Goal: Information Seeking & Learning: Learn about a topic

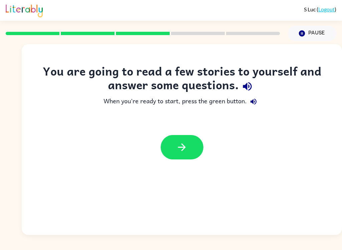
click at [194, 155] on button "button" at bounding box center [182, 147] width 43 height 24
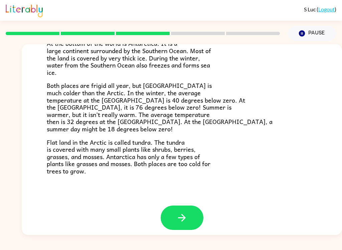
scroll to position [136, 0]
click at [189, 209] on button "button" at bounding box center [182, 218] width 43 height 24
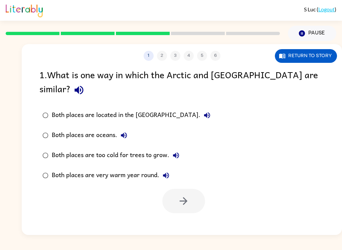
scroll to position [0, 0]
click at [142, 149] on div "Both places are too cold for trees to grow." at bounding box center [117, 155] width 131 height 13
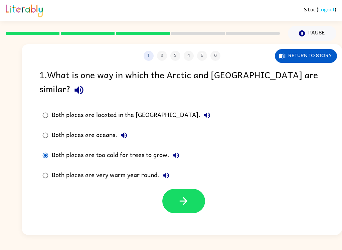
click at [181, 195] on icon "button" at bounding box center [184, 201] width 12 height 12
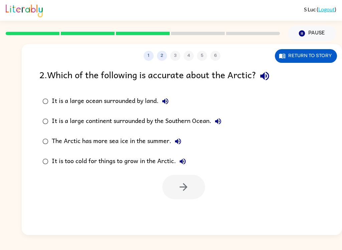
click at [195, 124] on div "It is a large continent surrounded by the Southern Ocean." at bounding box center [138, 121] width 173 height 13
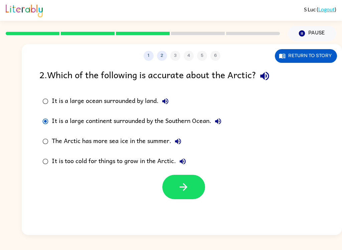
click at [197, 193] on button "button" at bounding box center [183, 187] width 43 height 24
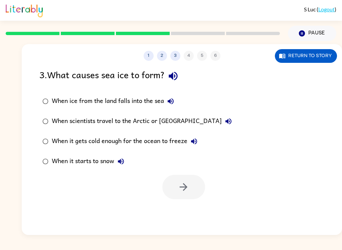
click at [264, 239] on div "S Luc ( Logout ) Pause Pause 1 2 3 4 5 6 Return to story 3 . What causes sea ic…" at bounding box center [171, 125] width 342 height 250
click at [221, 244] on div "S Luc ( Logout ) Pause Pause 1 2 3 4 5 6 Return to story 3 . What causes sea ic…" at bounding box center [171, 125] width 342 height 250
click at [192, 247] on div "S Luc ( Logout ) Pause Pause 1 2 3 4 5 6 Return to story 3 . What causes sea ic…" at bounding box center [171, 125] width 342 height 250
click at [183, 245] on div "S Luc ( Logout ) Pause Pause 1 2 3 4 5 6 Return to story 3 . What causes sea ic…" at bounding box center [171, 125] width 342 height 250
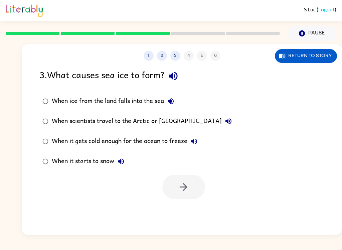
click at [186, 236] on div "S Luc ( Logout ) Pause Pause 1 2 3 4 5 6 Return to story 3 . What causes sea ic…" at bounding box center [171, 125] width 342 height 250
click at [205, 236] on div "S Luc ( Logout ) Pause Pause 1 2 3 4 5 6 Return to story 3 . What causes sea ic…" at bounding box center [171, 125] width 342 height 250
click at [202, 245] on div "S Luc ( Logout ) Pause Pause 1 2 3 4 5 6 Return to story 3 . What causes sea ic…" at bounding box center [171, 125] width 342 height 250
click at [195, 244] on div "S Luc ( Logout ) Pause Pause 1 2 3 4 5 6 Return to story 3 . What causes sea ic…" at bounding box center [171, 125] width 342 height 250
click at [194, 226] on div "1 2 3 4 5 6 Return to story 3 . What causes sea ice to form? When ice from the …" at bounding box center [182, 139] width 321 height 191
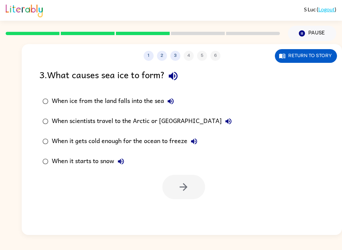
click at [68, 149] on label "When it gets cold enough for the ocean to freeze" at bounding box center [137, 141] width 203 height 20
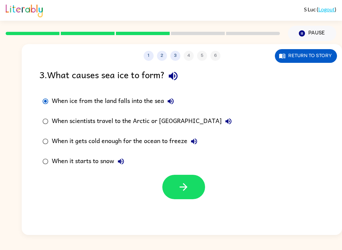
click at [180, 180] on button "button" at bounding box center [183, 187] width 43 height 24
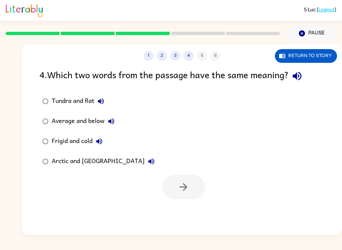
click at [58, 143] on div "Frigid and cold" at bounding box center [79, 141] width 54 height 13
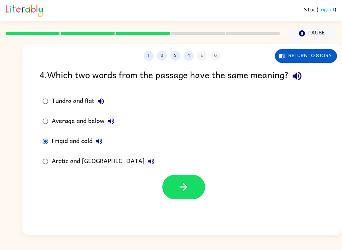
click at [58, 122] on div "Average and below" at bounding box center [85, 121] width 66 height 13
click at [58, 98] on div "Tundra and flat" at bounding box center [80, 101] width 56 height 13
click at [181, 180] on button "button" at bounding box center [183, 187] width 43 height 24
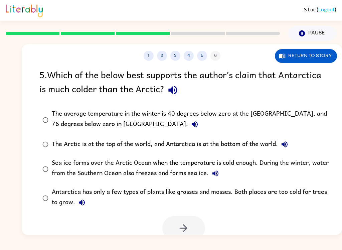
click at [198, 147] on div "The Arctic is at the top of the world, and Antarctica is at the bottom of the w…" at bounding box center [172, 144] width 240 height 13
click at [153, 202] on div "Antarctica has only a few types of plants like grasses and mosses. Both places …" at bounding box center [193, 198] width 282 height 22
click at [191, 170] on div "Sea ice forms over the Arctic Ocean when the temperature is cold enough. During…" at bounding box center [193, 169] width 282 height 22
click at [190, 225] on button "button" at bounding box center [183, 228] width 43 height 24
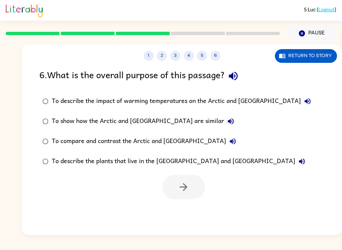
click at [165, 145] on div "To compare and contrast the Arctic and Antarctica" at bounding box center [146, 141] width 188 height 13
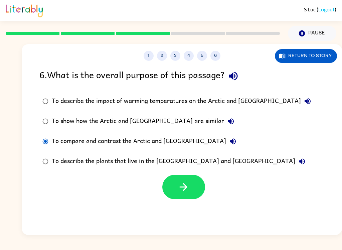
click at [181, 199] on button "button" at bounding box center [183, 187] width 43 height 24
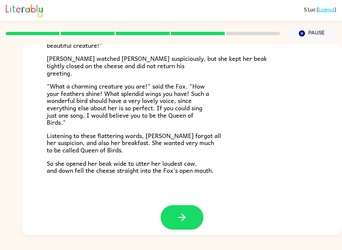
scroll to position [127, 0]
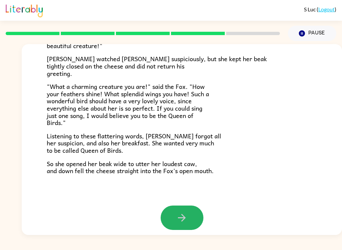
click at [186, 206] on button "button" at bounding box center [182, 218] width 43 height 24
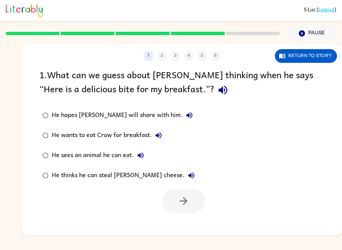
click at [119, 186] on label "He thinks he can steal Crow’s cheese." at bounding box center [119, 176] width 166 height 20
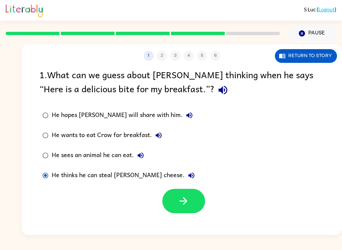
click at [183, 212] on button "button" at bounding box center [183, 201] width 43 height 24
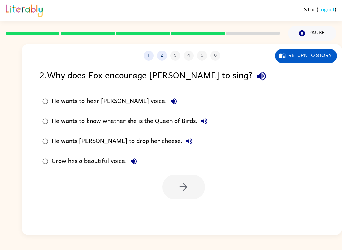
click at [236, 69] on div "2 . Why does Fox encourage Crow to sing?" at bounding box center [181, 76] width 285 height 17
click at [256, 78] on icon "button" at bounding box center [262, 76] width 12 height 12
click at [129, 143] on div "He wants Crow to drop her cheese." at bounding box center [124, 141] width 144 height 13
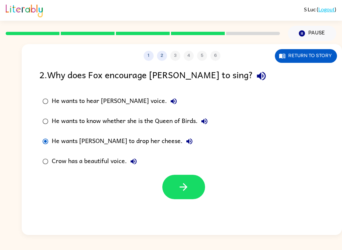
click at [185, 189] on icon "button" at bounding box center [184, 187] width 12 height 12
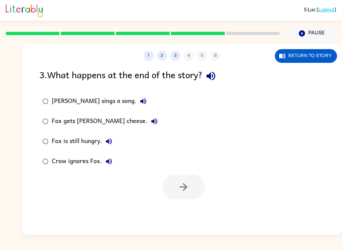
click at [221, 59] on div "1 2 3 4 5 6" at bounding box center [182, 56] width 321 height 10
click at [213, 73] on icon "button" at bounding box center [211, 76] width 9 height 9
click at [102, 129] on label "Fox gets Crow's cheese." at bounding box center [100, 121] width 129 height 20
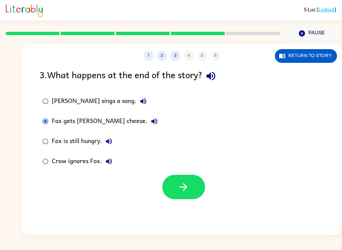
click at [187, 173] on div at bounding box center [182, 186] width 321 height 28
click at [187, 182] on icon "button" at bounding box center [184, 187] width 12 height 12
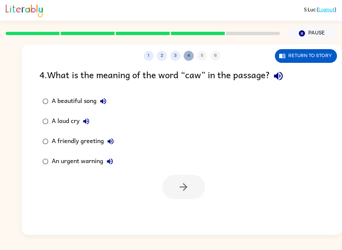
click at [189, 54] on button "4" at bounding box center [189, 56] width 10 height 10
click at [287, 74] on button "button" at bounding box center [278, 76] width 17 height 17
click at [37, 107] on label "A beautiful song" at bounding box center [78, 101] width 85 height 20
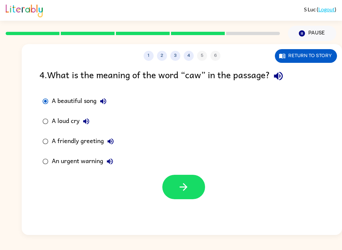
click at [37, 107] on label "A beautiful song" at bounding box center [78, 101] width 85 height 20
click at [174, 189] on button "button" at bounding box center [183, 187] width 43 height 24
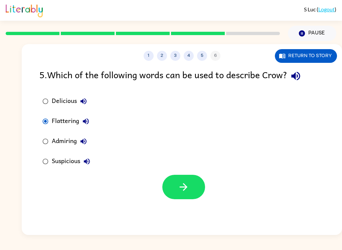
click at [192, 195] on button "button" at bounding box center [183, 187] width 43 height 24
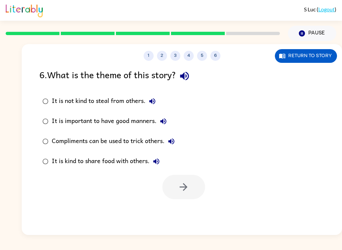
click at [207, 69] on div "6 . What is the theme of this story?" at bounding box center [181, 76] width 285 height 17
click at [187, 68] on button "button" at bounding box center [184, 76] width 17 height 17
click at [148, 147] on div "Compliments can be used to trick others." at bounding box center [115, 141] width 126 height 13
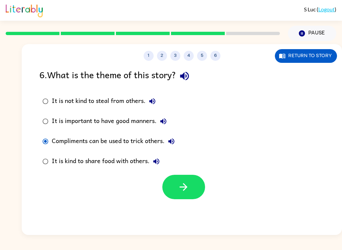
click at [190, 185] on button "button" at bounding box center [183, 187] width 43 height 24
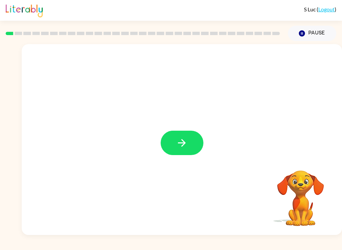
click at [185, 141] on icon "button" at bounding box center [182, 143] width 12 height 12
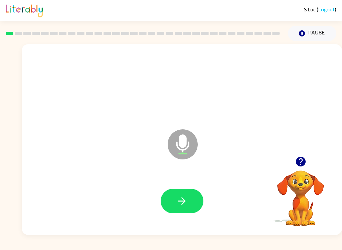
click at [184, 203] on icon "button" at bounding box center [182, 201] width 8 height 8
click at [194, 203] on button "button" at bounding box center [182, 201] width 43 height 24
click at [184, 197] on icon "button" at bounding box center [182, 201] width 12 height 12
click at [195, 204] on button "button" at bounding box center [182, 201] width 43 height 24
click at [187, 192] on button "button" at bounding box center [182, 201] width 43 height 24
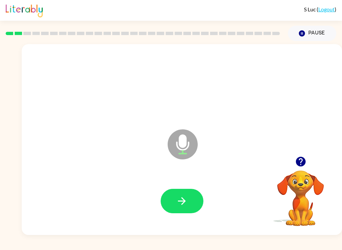
click at [188, 189] on button "button" at bounding box center [182, 201] width 43 height 24
click at [186, 190] on button "button" at bounding box center [182, 201] width 43 height 24
click at [197, 207] on button "button" at bounding box center [182, 201] width 43 height 24
click at [188, 198] on icon "button" at bounding box center [182, 201] width 12 height 12
click at [192, 201] on button "button" at bounding box center [182, 201] width 43 height 24
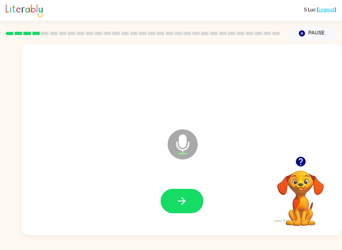
click at [191, 198] on button "button" at bounding box center [182, 201] width 43 height 24
click at [188, 198] on button "button" at bounding box center [182, 201] width 43 height 24
click at [193, 205] on button "button" at bounding box center [182, 201] width 43 height 24
click at [196, 201] on button "button" at bounding box center [182, 201] width 43 height 24
click at [189, 202] on button "button" at bounding box center [182, 201] width 43 height 24
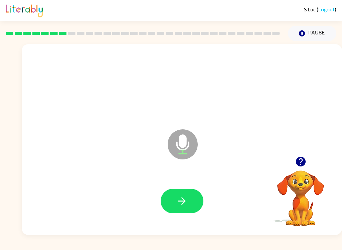
click at [188, 193] on button "button" at bounding box center [182, 201] width 43 height 24
click at [186, 205] on icon "button" at bounding box center [182, 201] width 12 height 12
click at [189, 201] on button "button" at bounding box center [182, 201] width 43 height 24
click at [194, 192] on button "button" at bounding box center [182, 201] width 43 height 24
click at [196, 201] on button "button" at bounding box center [182, 201] width 43 height 24
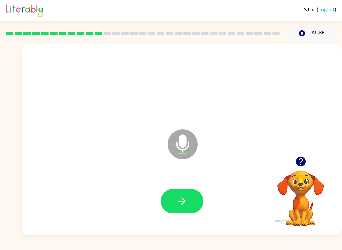
click at [187, 203] on icon "button" at bounding box center [182, 201] width 12 height 12
click at [192, 199] on button "button" at bounding box center [182, 201] width 43 height 24
click at [186, 200] on icon "button" at bounding box center [182, 201] width 12 height 12
click at [188, 207] on button "button" at bounding box center [182, 201] width 43 height 24
click at [183, 201] on icon "button" at bounding box center [182, 201] width 12 height 12
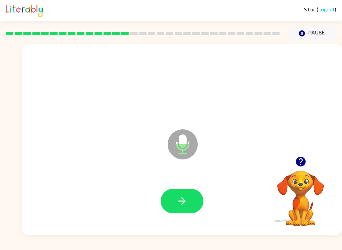
click at [198, 206] on button "button" at bounding box center [182, 201] width 43 height 24
click at [179, 192] on button "button" at bounding box center [182, 201] width 43 height 24
click at [197, 191] on button "button" at bounding box center [182, 201] width 43 height 24
click at [189, 201] on button "button" at bounding box center [182, 201] width 43 height 24
click at [188, 196] on icon "button" at bounding box center [182, 201] width 12 height 12
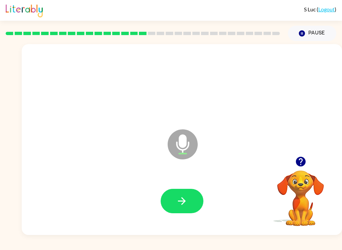
click at [185, 196] on icon "button" at bounding box center [182, 201] width 12 height 12
click at [194, 196] on button "button" at bounding box center [182, 201] width 43 height 24
click at [189, 191] on button "button" at bounding box center [182, 201] width 43 height 24
click at [178, 204] on icon "button" at bounding box center [182, 201] width 12 height 12
click at [178, 199] on icon "button" at bounding box center [182, 201] width 12 height 12
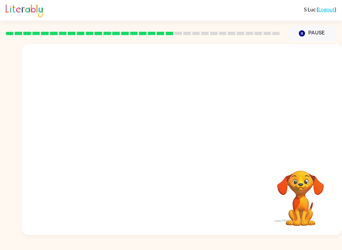
click at [330, 40] on button "Pause Pause" at bounding box center [312, 33] width 48 height 15
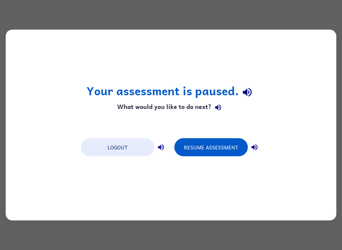
click at [229, 150] on button "Resume Assessment" at bounding box center [212, 147] width 74 height 18
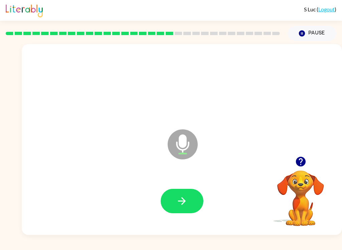
click at [176, 194] on button "button" at bounding box center [182, 201] width 43 height 24
click at [188, 200] on button "button" at bounding box center [182, 201] width 43 height 24
click at [188, 204] on icon "button" at bounding box center [182, 201] width 12 height 12
click at [185, 203] on icon "button" at bounding box center [182, 201] width 12 height 12
click at [178, 204] on icon "button" at bounding box center [182, 201] width 12 height 12
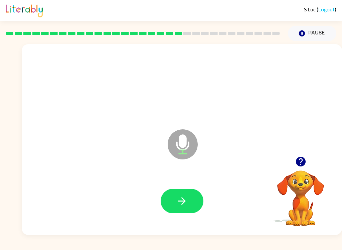
click at [194, 198] on button "button" at bounding box center [182, 201] width 43 height 24
click at [196, 195] on button "button" at bounding box center [182, 201] width 43 height 24
click at [193, 199] on button "button" at bounding box center [182, 201] width 43 height 24
click at [194, 195] on button "button" at bounding box center [182, 201] width 43 height 24
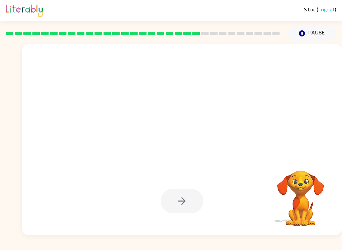
click at [258, 113] on div at bounding box center [182, 139] width 321 height 191
click at [294, 103] on div at bounding box center [181, 85] width 307 height 55
click at [304, 107] on div at bounding box center [181, 85] width 307 height 55
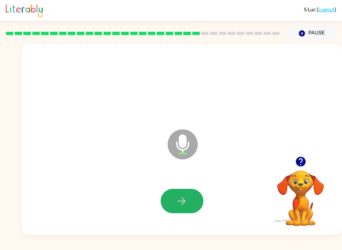
click at [185, 200] on icon "button" at bounding box center [182, 201] width 12 height 12
click at [178, 196] on icon "button" at bounding box center [182, 201] width 12 height 12
click at [194, 204] on button "button" at bounding box center [182, 201] width 43 height 24
click at [183, 200] on icon "button" at bounding box center [182, 201] width 12 height 12
click at [179, 199] on icon "button" at bounding box center [182, 201] width 12 height 12
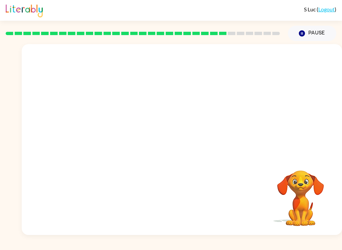
click at [310, 32] on button "Pause Pause" at bounding box center [312, 33] width 48 height 15
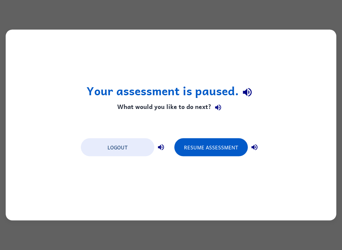
click at [234, 153] on button "Resume Assessment" at bounding box center [212, 147] width 74 height 18
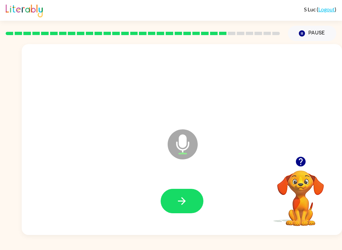
click at [189, 201] on button "button" at bounding box center [182, 201] width 43 height 24
click at [183, 201] on icon "button" at bounding box center [182, 201] width 8 height 8
click at [182, 204] on icon "button" at bounding box center [182, 201] width 8 height 8
click at [182, 201] on icon "button" at bounding box center [182, 201] width 8 height 8
click at [190, 194] on button "button" at bounding box center [182, 201] width 43 height 24
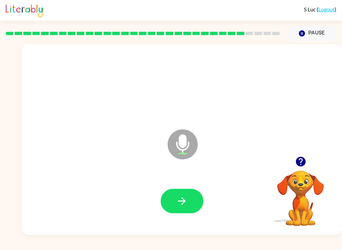
click at [183, 202] on icon "button" at bounding box center [182, 201] width 12 height 12
click at [170, 203] on button "button" at bounding box center [182, 201] width 43 height 24
click at [183, 200] on icon "button" at bounding box center [182, 201] width 12 height 12
click at [170, 195] on button "button" at bounding box center [182, 201] width 43 height 24
click at [184, 194] on button "button" at bounding box center [182, 201] width 43 height 24
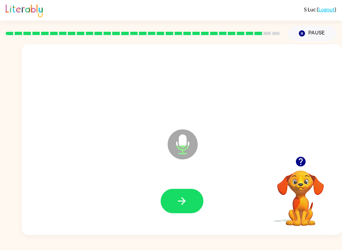
click at [177, 190] on button "button" at bounding box center [182, 201] width 43 height 24
click at [299, 165] on icon "button" at bounding box center [301, 162] width 10 height 10
click at [189, 196] on button "button" at bounding box center [182, 201] width 43 height 24
